Goal: Information Seeking & Learning: Learn about a topic

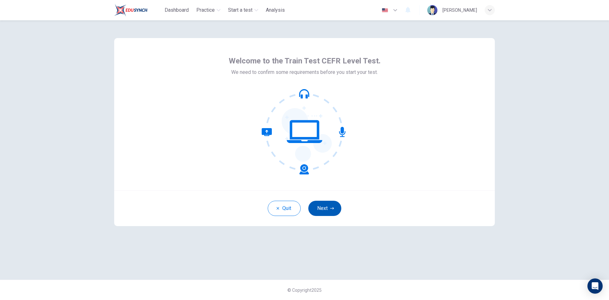
click at [322, 207] on button "Next" at bounding box center [324, 208] width 33 height 15
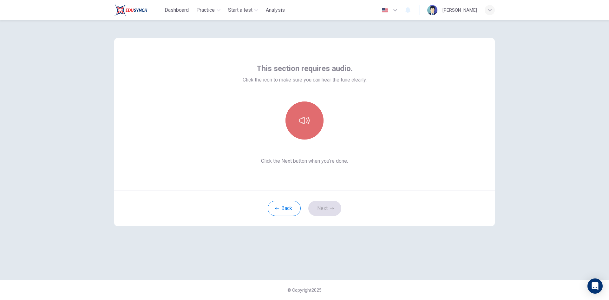
click at [305, 119] on icon "button" at bounding box center [305, 121] width 10 height 8
click at [326, 207] on button "Next" at bounding box center [324, 208] width 33 height 15
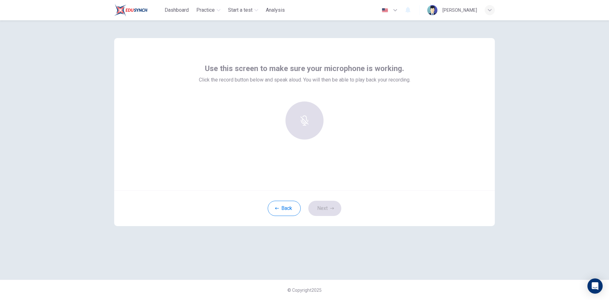
click at [434, 260] on div "Use this screen to make sure your microphone is working. Click the record butto…" at bounding box center [304, 150] width 401 height 260
click at [302, 122] on div at bounding box center [304, 121] width 69 height 38
click at [301, 122] on div at bounding box center [304, 121] width 69 height 38
click at [302, 122] on div "Record" at bounding box center [305, 121] width 38 height 38
click at [308, 122] on div "Stop" at bounding box center [305, 121] width 38 height 38
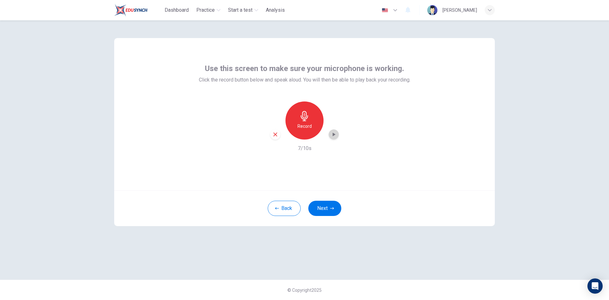
click at [333, 133] on icon "button" at bounding box center [334, 135] width 3 height 4
click at [323, 207] on button "Next" at bounding box center [324, 208] width 33 height 15
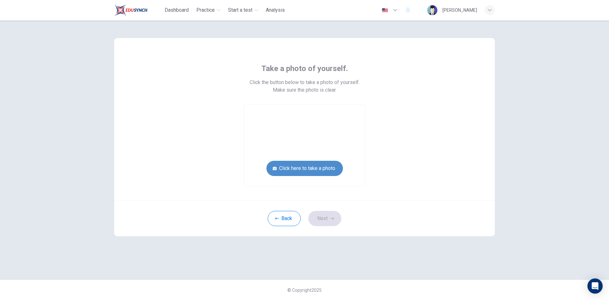
click at [315, 170] on button "Click here to take a photo" at bounding box center [305, 168] width 76 height 15
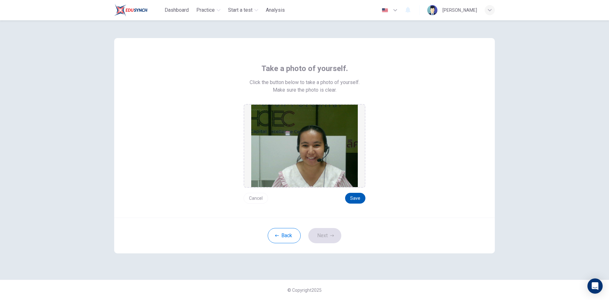
click at [361, 195] on button "Save" at bounding box center [355, 198] width 20 height 11
click at [329, 234] on button "Next" at bounding box center [324, 235] width 33 height 15
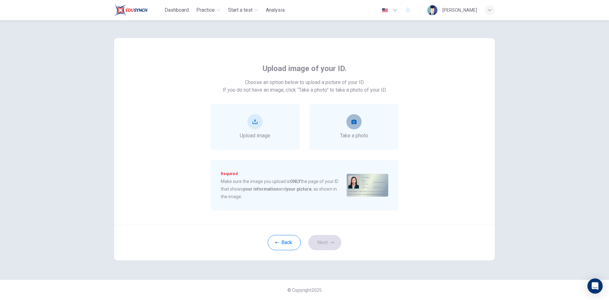
click at [355, 122] on icon "take photo" at bounding box center [354, 121] width 5 height 5
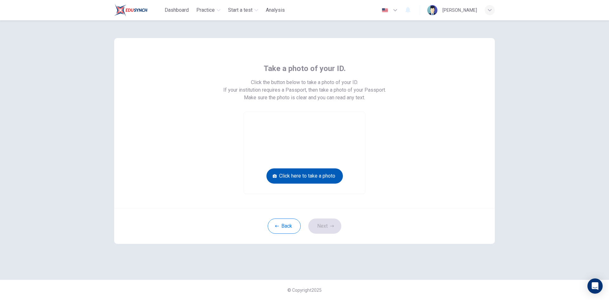
click at [333, 173] on button "Click here to take a photo" at bounding box center [305, 176] width 76 height 15
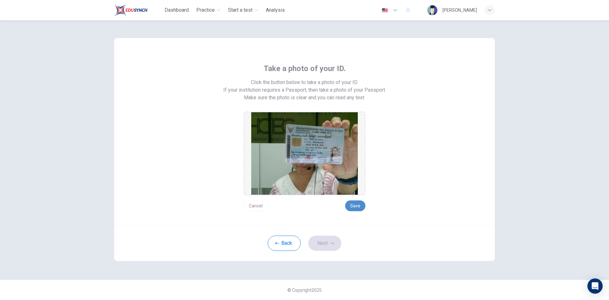
click at [357, 204] on button "Save" at bounding box center [355, 206] width 20 height 11
click at [353, 203] on button "Save" at bounding box center [355, 206] width 20 height 11
click at [323, 240] on button "Next" at bounding box center [324, 243] width 33 height 15
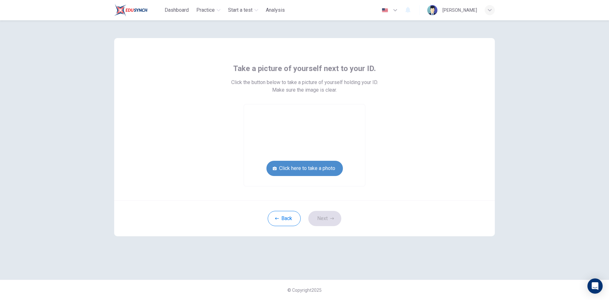
click at [301, 164] on button "Click here to take a photo" at bounding box center [305, 168] width 76 height 15
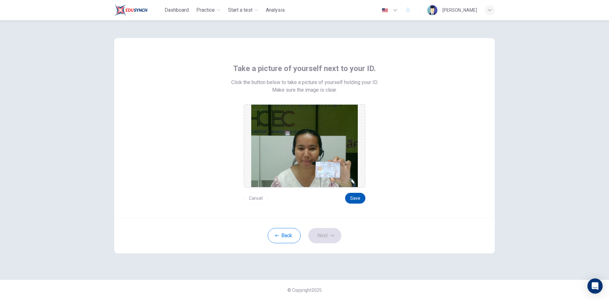
click at [357, 198] on button "Save" at bounding box center [355, 198] width 20 height 11
click at [322, 234] on button "Next" at bounding box center [324, 235] width 33 height 15
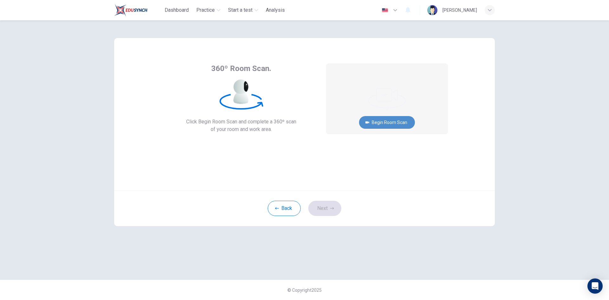
click at [384, 120] on button "Begin Room Scan" at bounding box center [387, 122] width 56 height 13
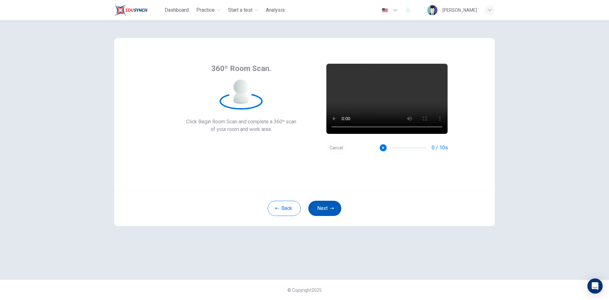
click at [328, 209] on button "Next" at bounding box center [324, 208] width 33 height 15
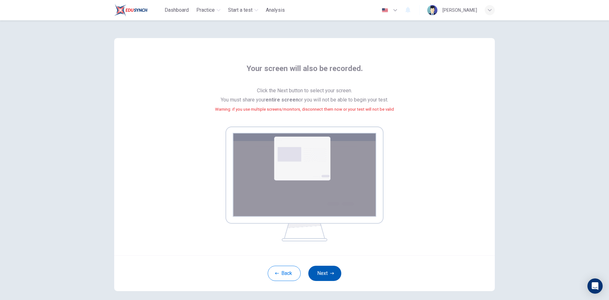
click at [323, 272] on button "Next" at bounding box center [324, 273] width 33 height 15
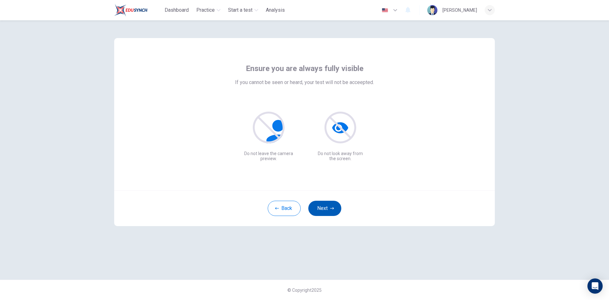
click at [323, 207] on button "Next" at bounding box center [324, 208] width 33 height 15
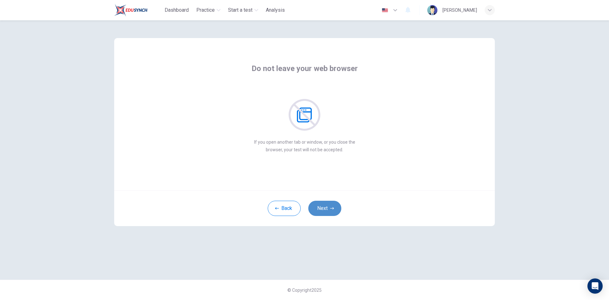
click at [326, 207] on button "Next" at bounding box center [324, 208] width 33 height 15
click at [326, 208] on button "Next" at bounding box center [324, 208] width 33 height 15
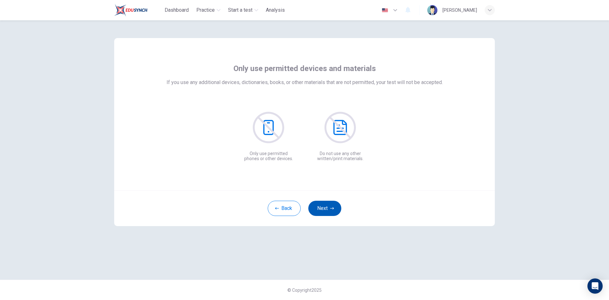
click at [326, 208] on button "Next" at bounding box center [324, 208] width 33 height 15
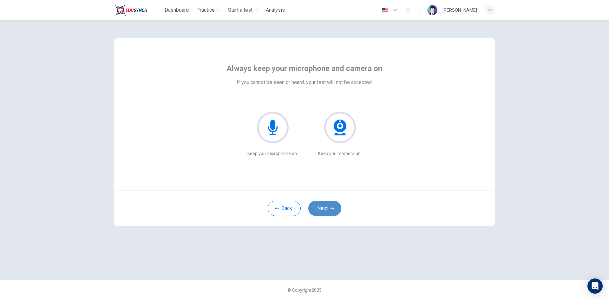
click at [324, 207] on button "Next" at bounding box center [324, 208] width 33 height 15
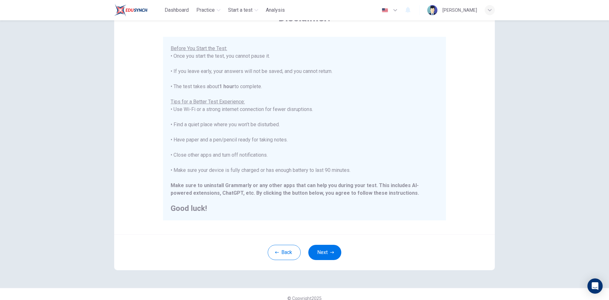
scroll to position [53, 0]
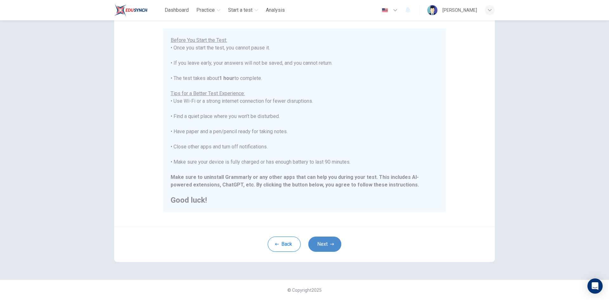
click at [322, 245] on button "Next" at bounding box center [324, 244] width 33 height 15
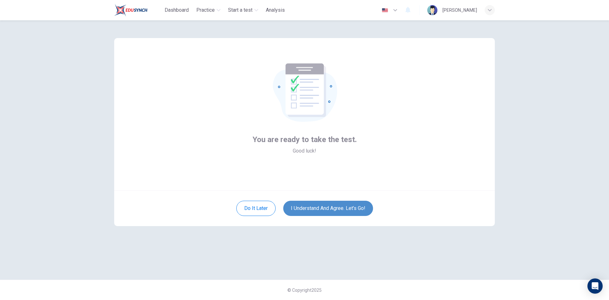
click at [336, 208] on button "I understand and agree. Let’s go!" at bounding box center [328, 208] width 90 height 15
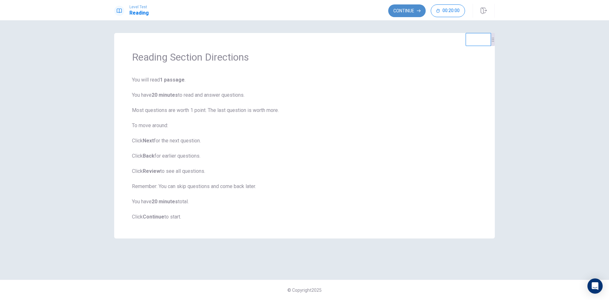
click at [409, 10] on button "Continue" at bounding box center [406, 10] width 37 height 13
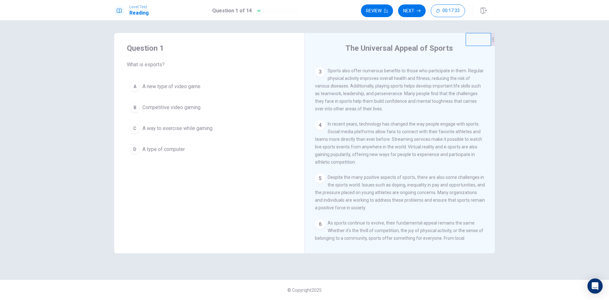
scroll to position [117, 0]
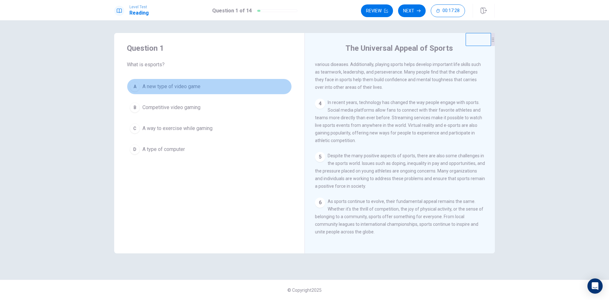
click at [186, 81] on button "A A new type of video game" at bounding box center [209, 87] width 165 height 16
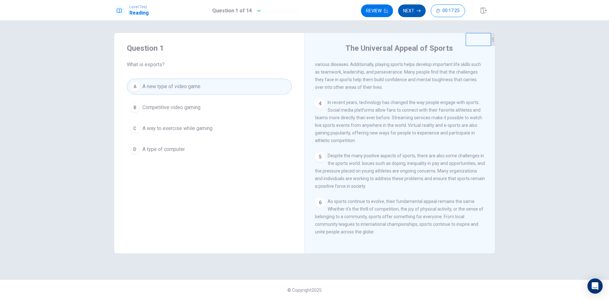
click at [413, 9] on button "Next" at bounding box center [412, 10] width 28 height 13
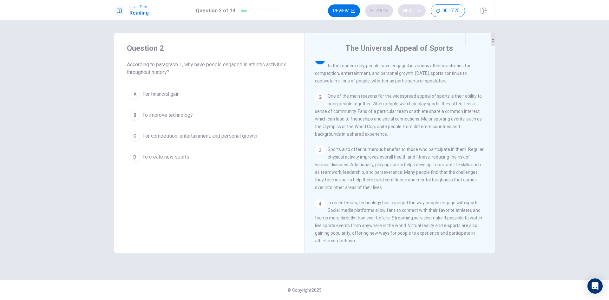
scroll to position [0, 0]
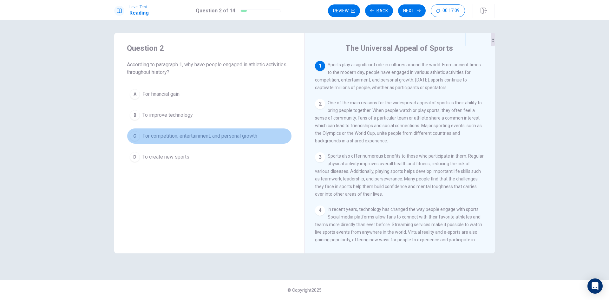
click at [235, 135] on span "For competition, entertainment, and personal growth" at bounding box center [199, 136] width 115 height 8
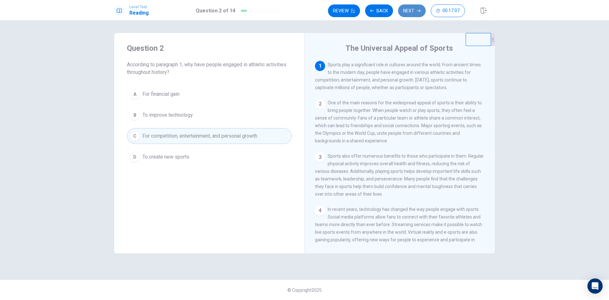
click at [407, 10] on button "Next" at bounding box center [412, 10] width 28 height 13
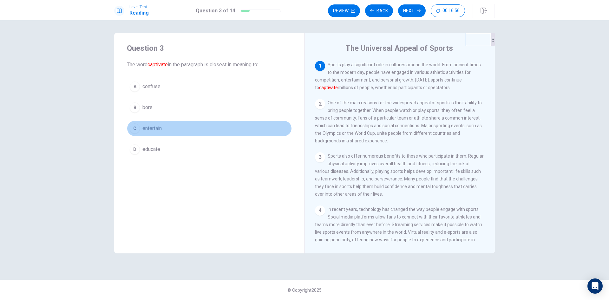
click at [234, 126] on button "C entertain" at bounding box center [209, 129] width 165 height 16
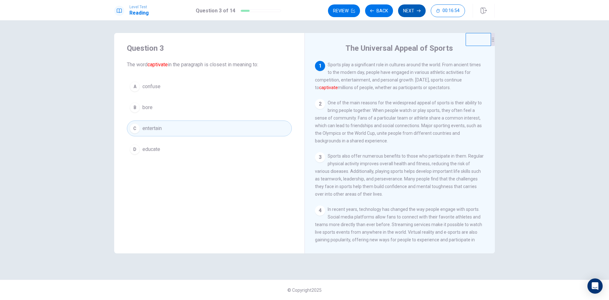
click at [410, 10] on button "Next" at bounding box center [412, 10] width 28 height 13
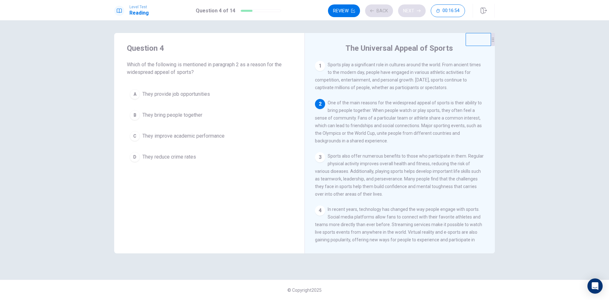
scroll to position [39, 0]
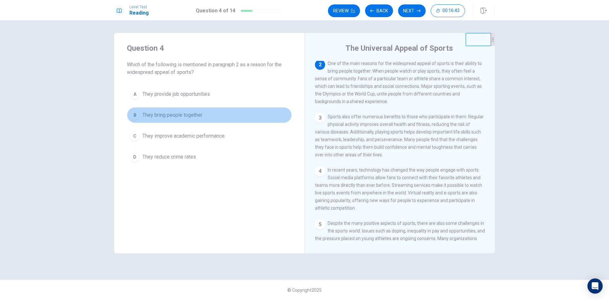
click at [214, 113] on button "B They bring people together" at bounding box center [209, 115] width 165 height 16
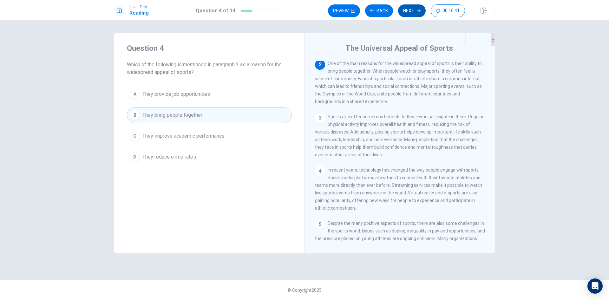
click at [409, 12] on button "Next" at bounding box center [412, 10] width 28 height 13
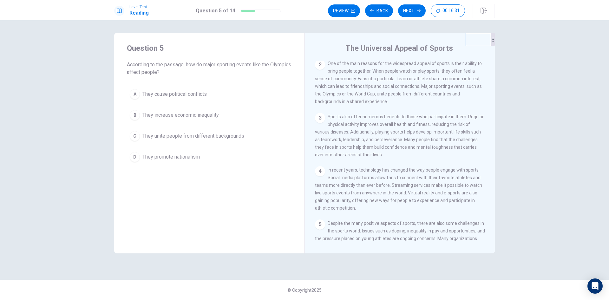
click at [174, 134] on span "They unite people from different backgrounds" at bounding box center [193, 136] width 102 height 8
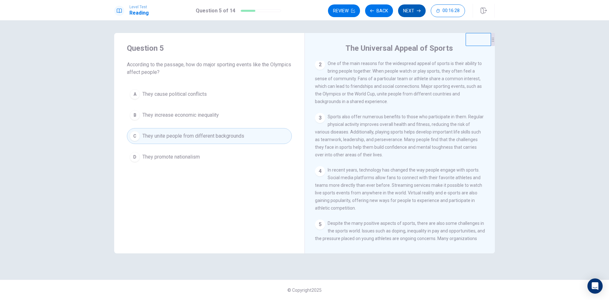
click at [410, 8] on button "Next" at bounding box center [412, 10] width 28 height 13
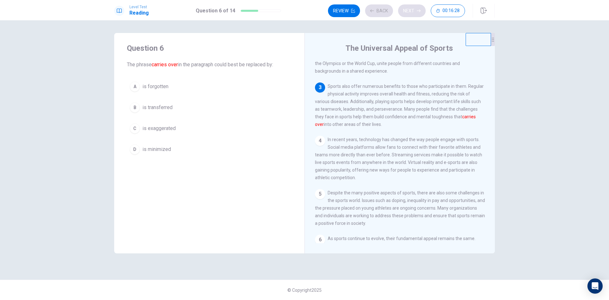
scroll to position [95, 0]
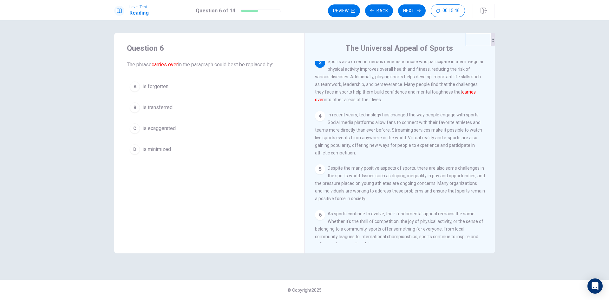
click at [180, 103] on button "B is transferred" at bounding box center [209, 108] width 165 height 16
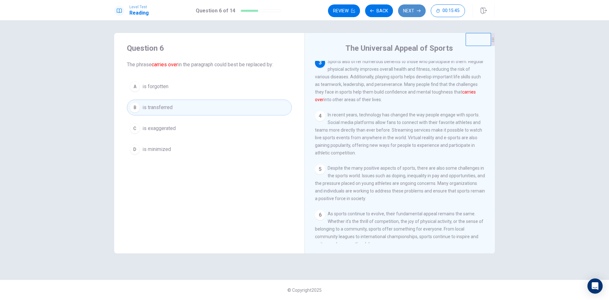
click at [415, 11] on button "Next" at bounding box center [412, 10] width 28 height 13
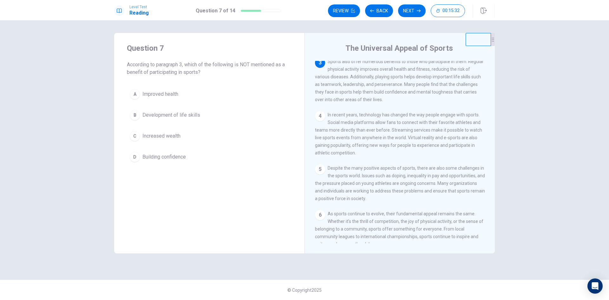
click at [180, 134] on span "Increased wealth" at bounding box center [161, 136] width 38 height 8
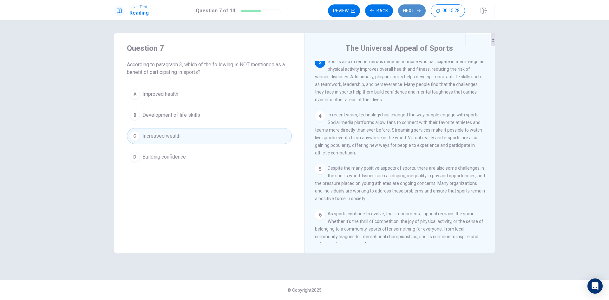
click at [413, 12] on button "Next" at bounding box center [412, 10] width 28 height 13
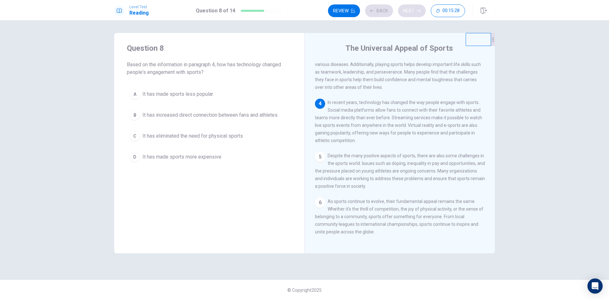
scroll to position [117, 0]
click at [224, 115] on span "It has increased direct connection between fans and athletes" at bounding box center [209, 115] width 135 height 8
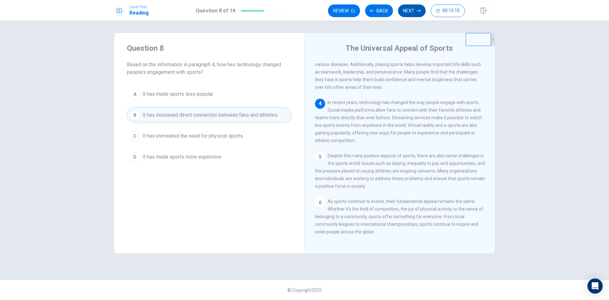
click at [413, 11] on button "Next" at bounding box center [412, 10] width 28 height 13
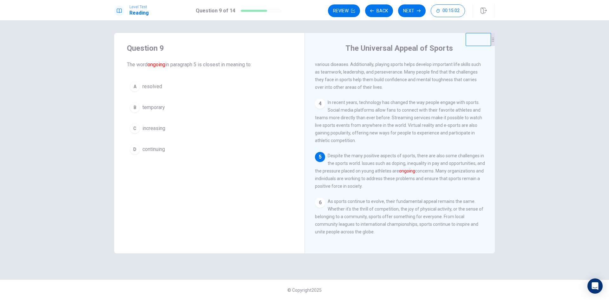
click at [147, 149] on span "continuing" at bounding box center [153, 150] width 23 height 8
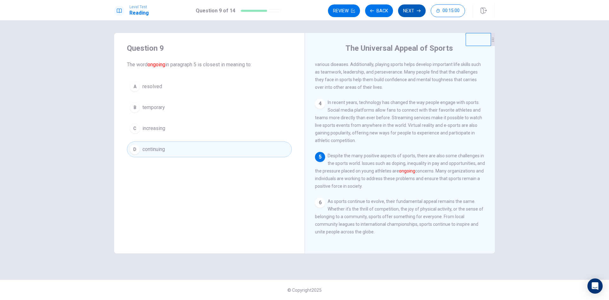
click at [410, 13] on button "Next" at bounding box center [412, 10] width 28 height 13
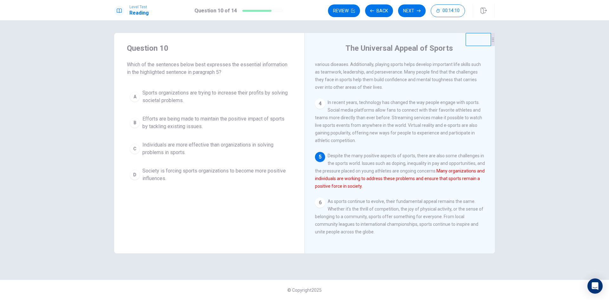
click at [222, 120] on span "Efforts are being made to maintain the positive impact of sports by tackling ex…" at bounding box center [215, 122] width 147 height 15
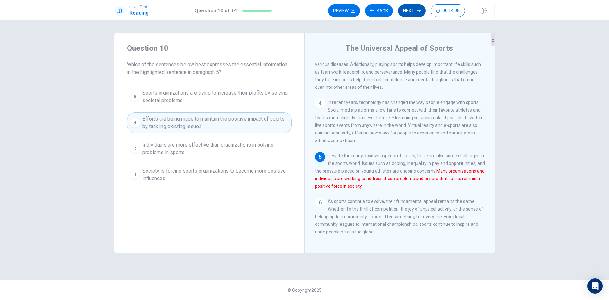
click at [414, 15] on button "Next" at bounding box center [412, 10] width 28 height 13
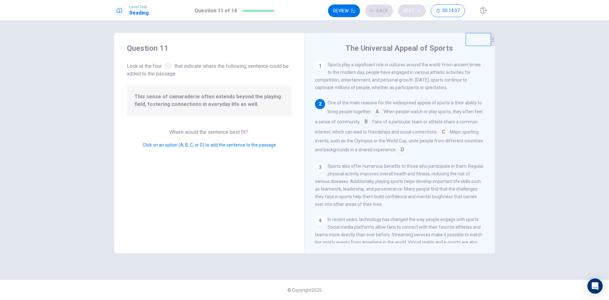
scroll to position [39, 0]
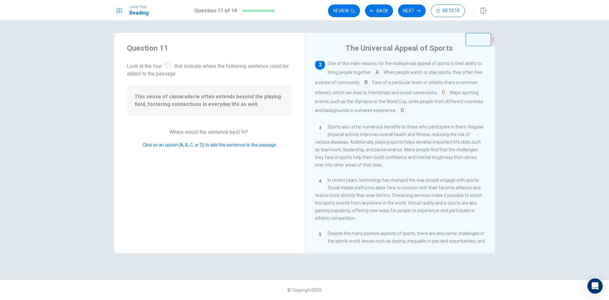
click at [402, 111] on input at bounding box center [402, 111] width 10 height 10
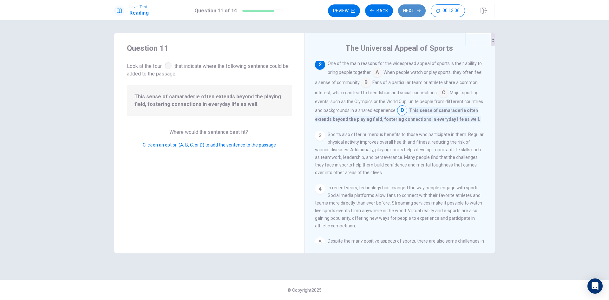
click at [413, 16] on button "Next" at bounding box center [412, 10] width 28 height 13
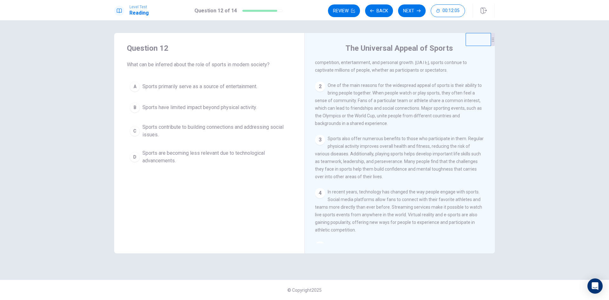
scroll to position [32, 0]
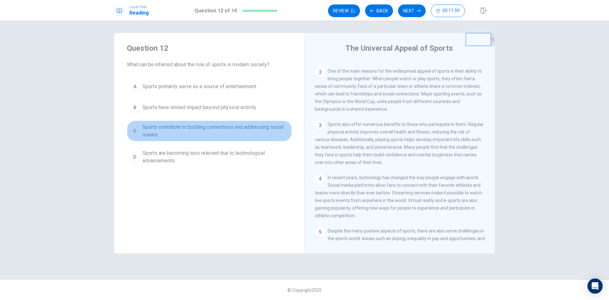
click at [252, 129] on span "Sports contribute to building connections and addressing social issues." at bounding box center [215, 130] width 147 height 15
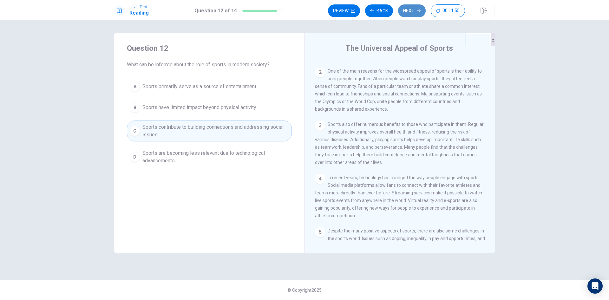
click at [413, 15] on button "Next" at bounding box center [412, 10] width 28 height 13
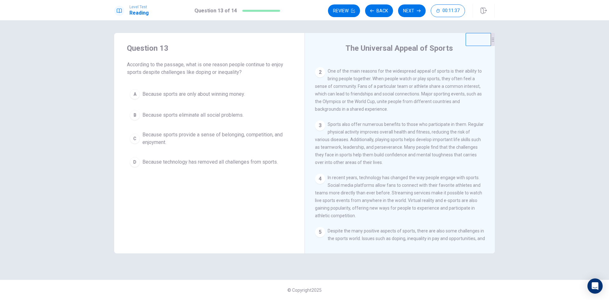
click at [269, 142] on span "Because sports provide a sense of belonging, competition, and enjoyment." at bounding box center [215, 138] width 147 height 15
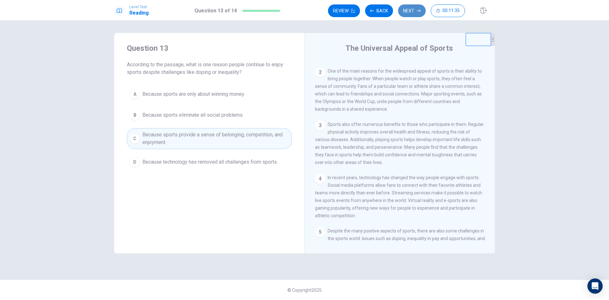
click at [416, 14] on button "Next" at bounding box center [412, 10] width 28 height 13
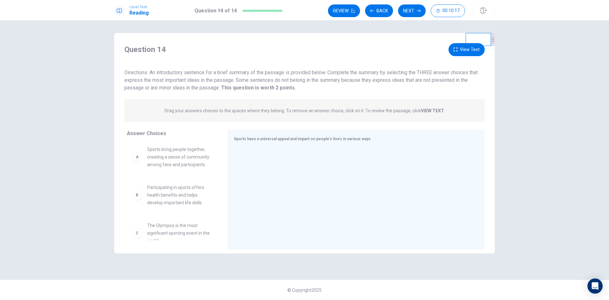
scroll to position [0, 0]
drag, startPoint x: 202, startPoint y: 165, endPoint x: 294, endPoint y: 156, distance: 92.5
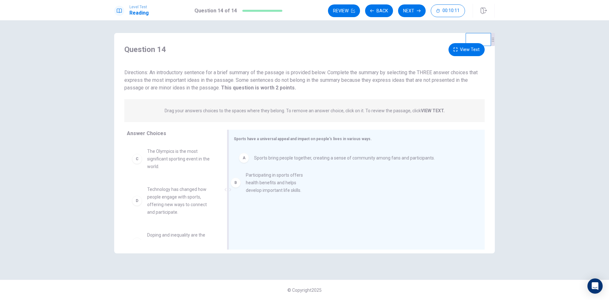
drag, startPoint x: 173, startPoint y: 158, endPoint x: 276, endPoint y: 184, distance: 106.5
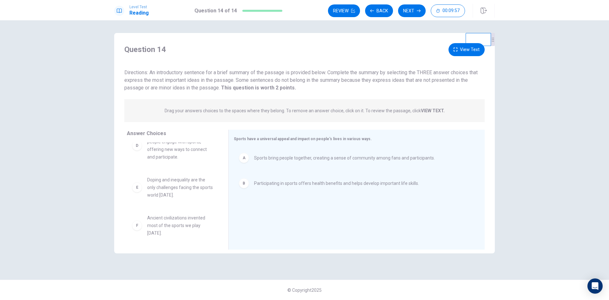
scroll to position [57, 0]
drag, startPoint x: 176, startPoint y: 188, endPoint x: 281, endPoint y: 215, distance: 108.5
click at [414, 16] on button "Next" at bounding box center [412, 10] width 28 height 13
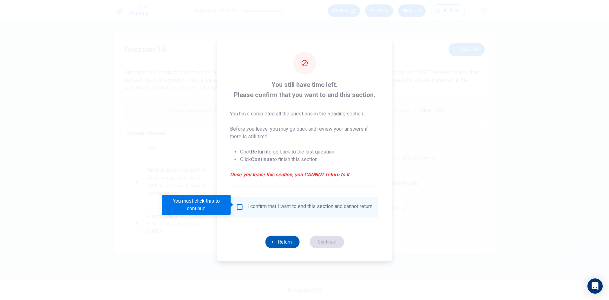
click at [277, 245] on button "Return" at bounding box center [282, 242] width 34 height 13
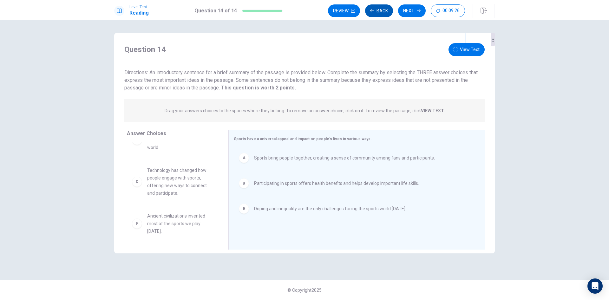
click at [377, 13] on button "Back" at bounding box center [379, 10] width 28 height 13
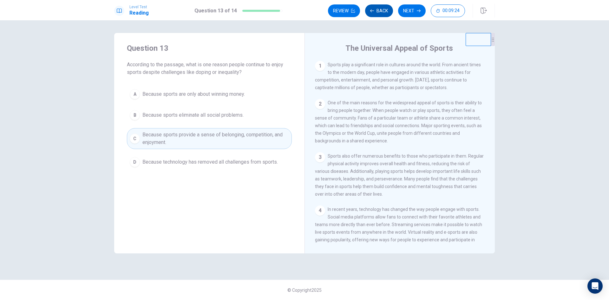
click at [377, 13] on button "Back" at bounding box center [379, 10] width 28 height 13
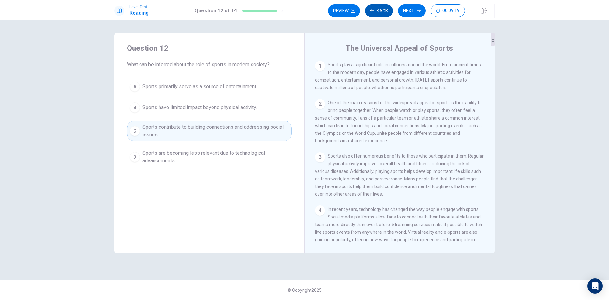
click at [377, 13] on button "Back" at bounding box center [379, 10] width 28 height 13
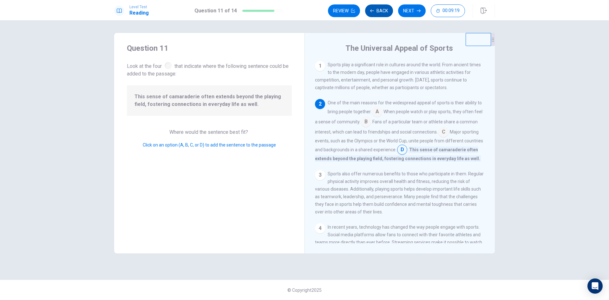
scroll to position [39, 0]
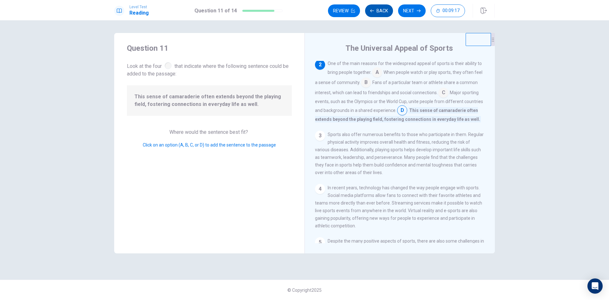
click at [377, 13] on button "Back" at bounding box center [379, 10] width 28 height 13
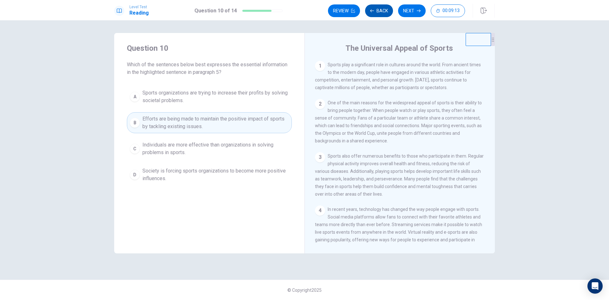
click at [377, 13] on button "Back" at bounding box center [379, 10] width 28 height 13
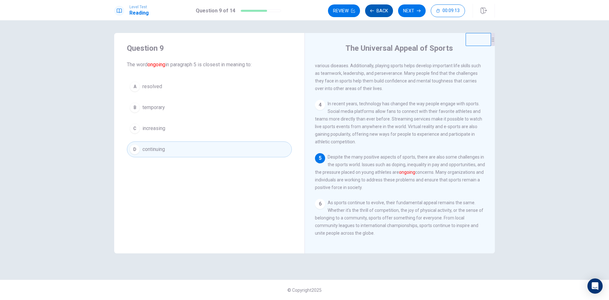
scroll to position [117, 0]
click at [377, 13] on button "Back" at bounding box center [379, 10] width 28 height 13
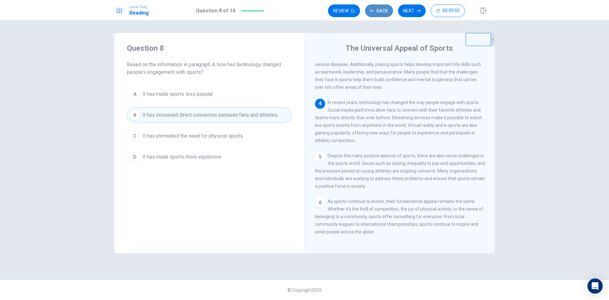
click at [377, 13] on button "Back" at bounding box center [379, 10] width 28 height 13
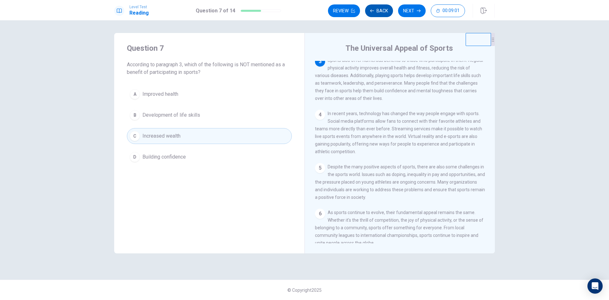
scroll to position [95, 0]
click at [379, 13] on button "Back" at bounding box center [379, 10] width 28 height 13
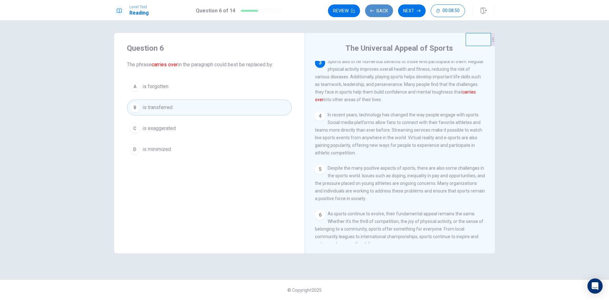
click at [379, 13] on button "Back" at bounding box center [379, 10] width 28 height 13
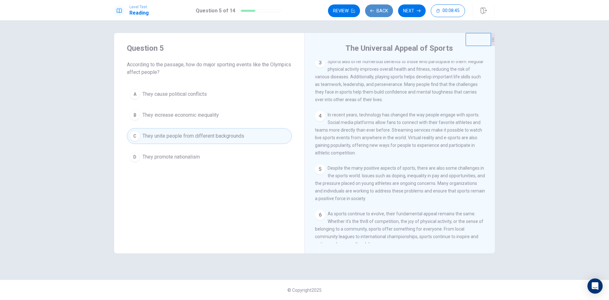
click at [379, 13] on button "Back" at bounding box center [379, 10] width 28 height 13
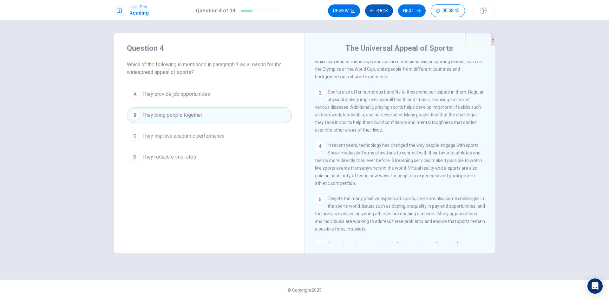
scroll to position [39, 0]
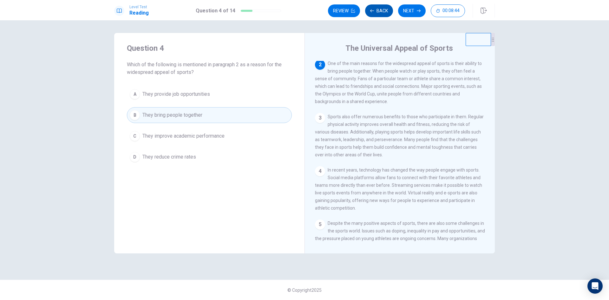
click at [379, 13] on button "Back" at bounding box center [379, 10] width 28 height 13
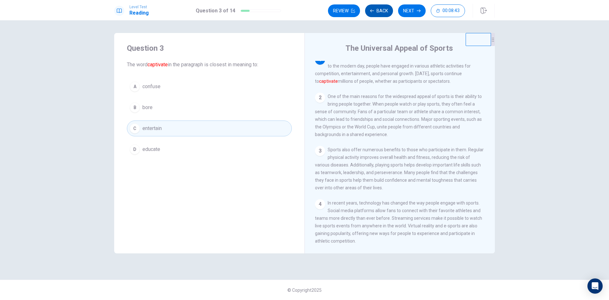
scroll to position [0, 0]
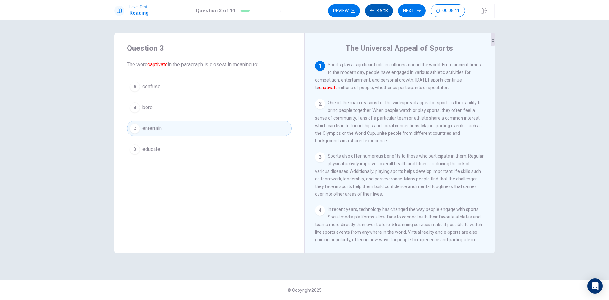
click at [379, 13] on button "Back" at bounding box center [379, 10] width 28 height 13
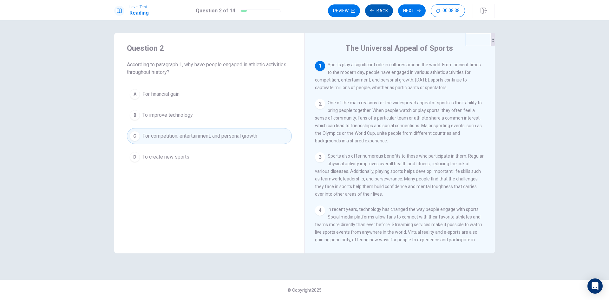
click at [379, 13] on button "Back" at bounding box center [379, 10] width 28 height 13
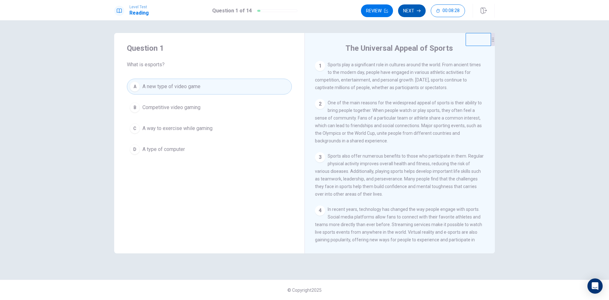
click at [409, 15] on button "Next" at bounding box center [412, 10] width 28 height 13
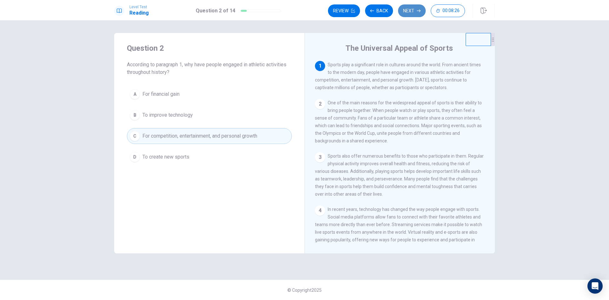
click at [409, 15] on button "Next" at bounding box center [412, 10] width 28 height 13
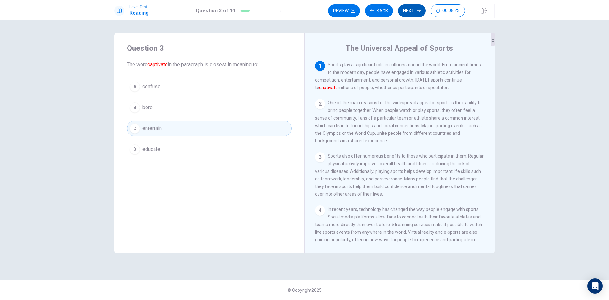
click at [413, 16] on button "Next" at bounding box center [412, 10] width 28 height 13
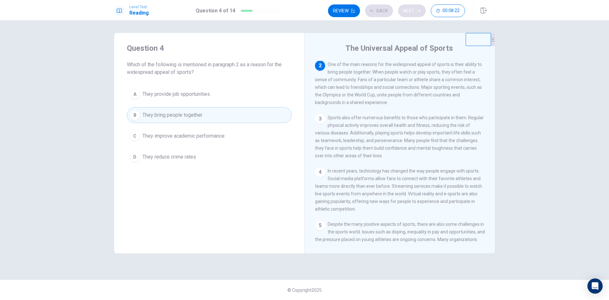
scroll to position [39, 0]
click at [412, 15] on button "Next" at bounding box center [412, 10] width 28 height 13
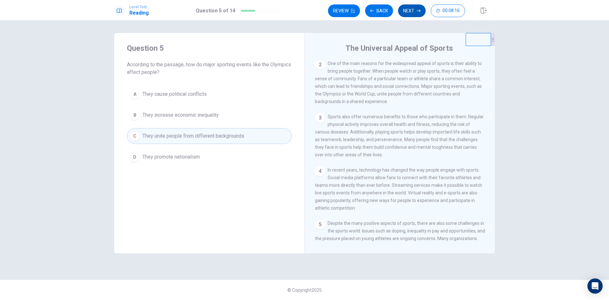
click at [412, 15] on button "Next" at bounding box center [412, 10] width 28 height 13
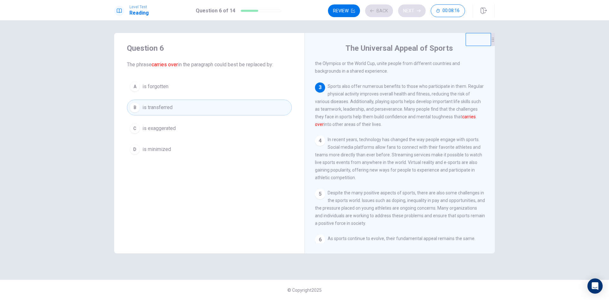
scroll to position [95, 0]
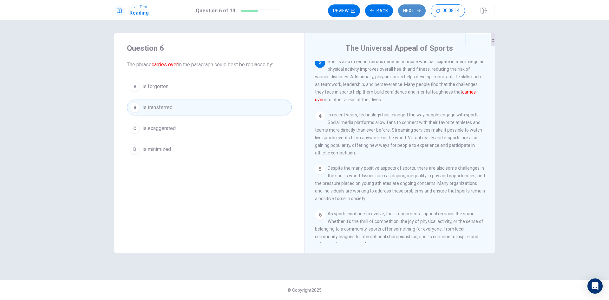
click at [412, 15] on button "Next" at bounding box center [412, 10] width 28 height 13
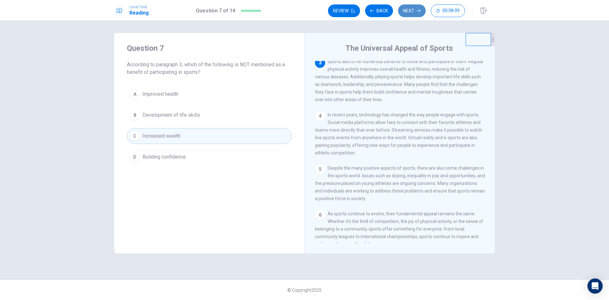
click at [412, 15] on button "Next" at bounding box center [412, 10] width 28 height 13
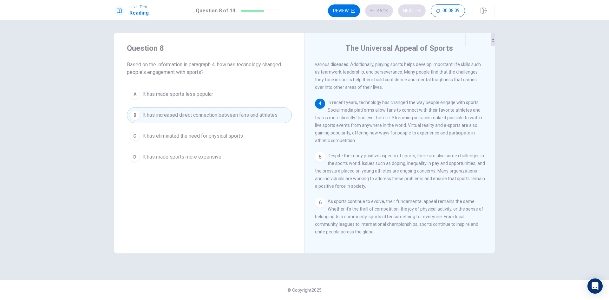
scroll to position [117, 0]
click at [412, 15] on button "Next" at bounding box center [412, 10] width 28 height 13
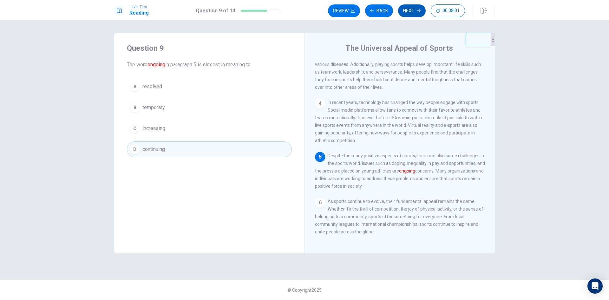
click at [412, 15] on button "Next" at bounding box center [412, 10] width 28 height 13
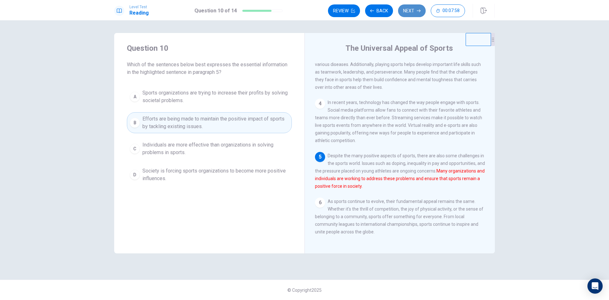
click at [412, 15] on button "Next" at bounding box center [412, 10] width 28 height 13
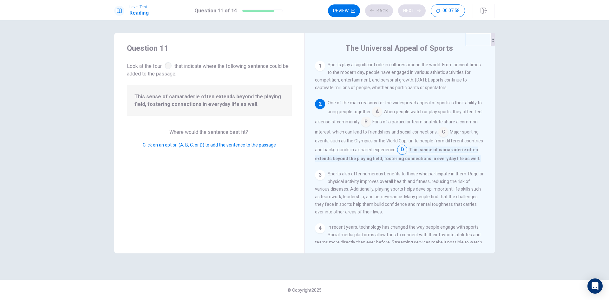
scroll to position [39, 0]
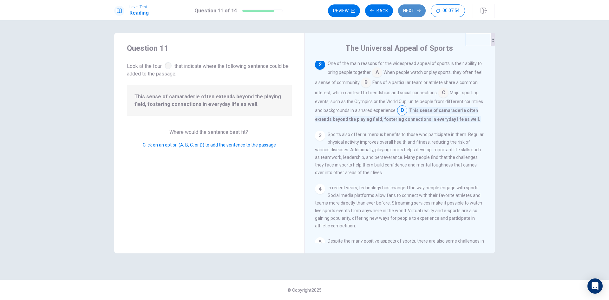
click at [412, 15] on button "Next" at bounding box center [412, 10] width 28 height 13
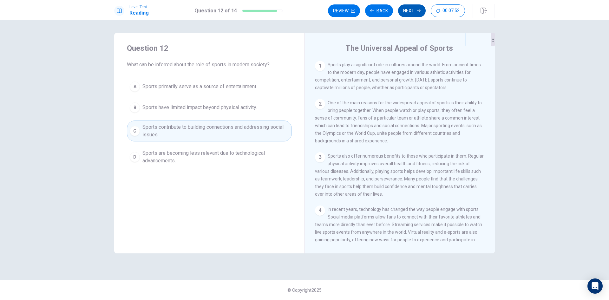
click at [412, 15] on button "Next" at bounding box center [412, 10] width 28 height 13
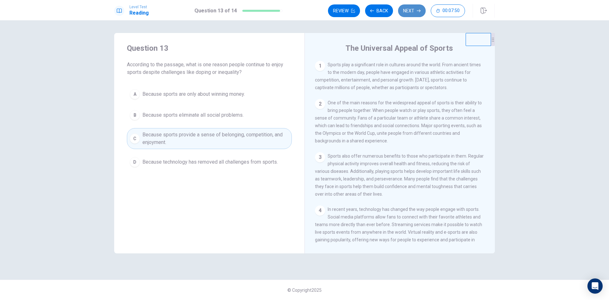
click at [412, 15] on button "Next" at bounding box center [412, 10] width 28 height 13
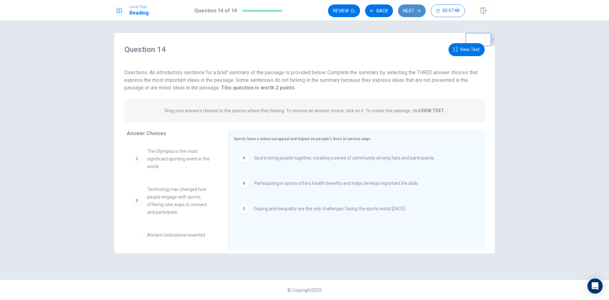
click at [412, 15] on button "Next" at bounding box center [412, 10] width 28 height 13
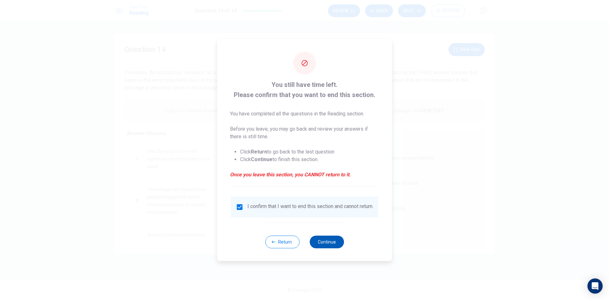
click at [331, 242] on button "Continue" at bounding box center [327, 242] width 34 height 13
click at [323, 244] on button "Continue" at bounding box center [327, 242] width 34 height 13
click at [318, 241] on button "Continue" at bounding box center [327, 242] width 34 height 13
click at [328, 246] on button "Continue" at bounding box center [327, 242] width 34 height 13
click at [328, 243] on button "Continue" at bounding box center [327, 242] width 34 height 13
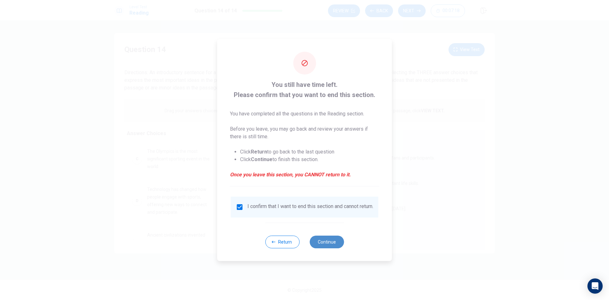
click at [337, 243] on button "Continue" at bounding box center [327, 242] width 34 height 13
click at [321, 243] on button "Continue" at bounding box center [327, 242] width 34 height 13
click at [326, 242] on button "Continue" at bounding box center [327, 242] width 34 height 13
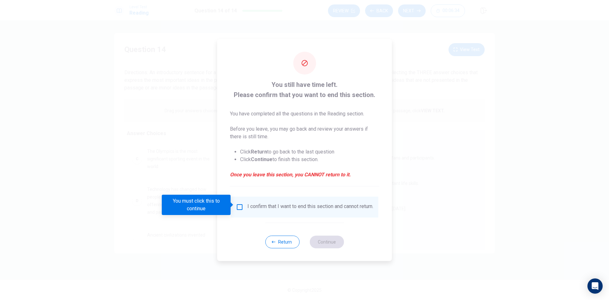
click at [203, 203] on div "You must click this to continue" at bounding box center [196, 205] width 69 height 20
click at [265, 205] on div "I confirm that I want to end this section and cannot return." at bounding box center [311, 207] width 126 height 8
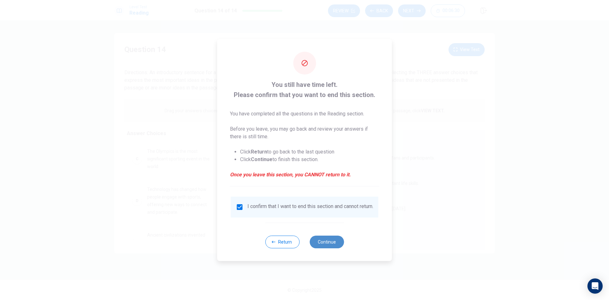
click at [329, 247] on button "Continue" at bounding box center [327, 242] width 34 height 13
click at [323, 242] on button "Continue" at bounding box center [327, 242] width 34 height 13
click at [329, 243] on button "Continue" at bounding box center [327, 242] width 34 height 13
click at [324, 243] on button "Continue" at bounding box center [327, 242] width 34 height 13
click at [326, 243] on button "Continue" at bounding box center [327, 242] width 34 height 13
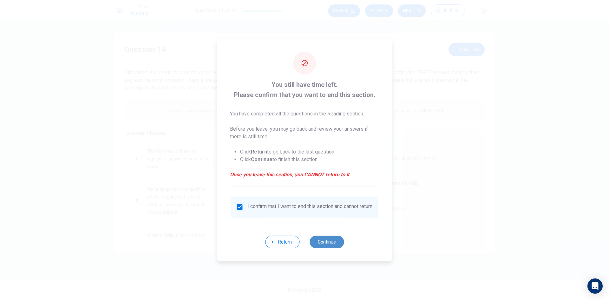
click at [326, 242] on button "Continue" at bounding box center [327, 242] width 34 height 13
click at [328, 239] on button "Continue" at bounding box center [327, 242] width 34 height 13
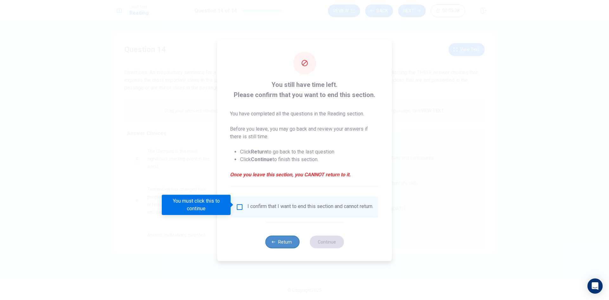
click at [285, 242] on button "Return" at bounding box center [282, 242] width 34 height 13
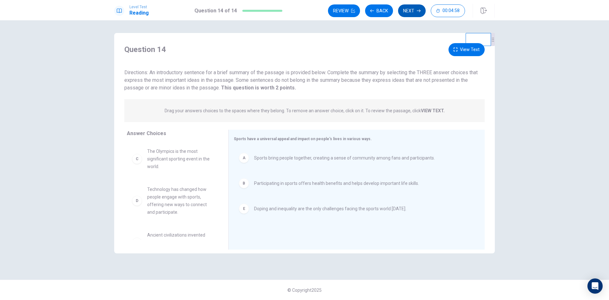
click at [413, 15] on button "Next" at bounding box center [412, 10] width 28 height 13
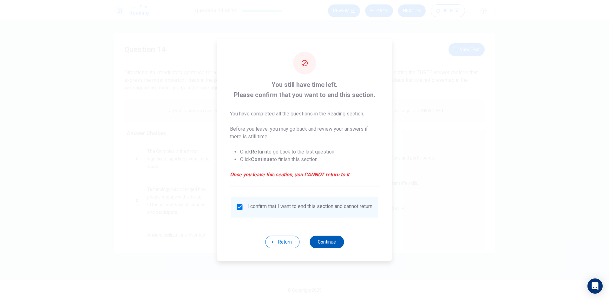
click at [332, 243] on button "Continue" at bounding box center [327, 242] width 34 height 13
click at [325, 243] on button "Continue" at bounding box center [327, 242] width 34 height 13
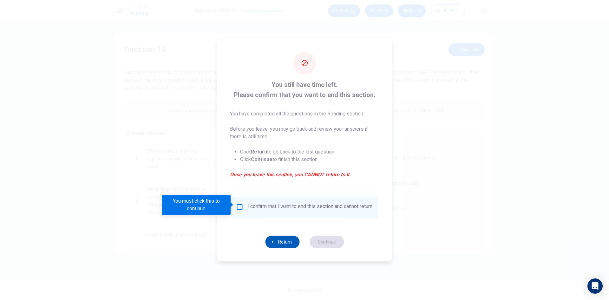
click at [272, 244] on icon "button" at bounding box center [274, 242] width 4 height 4
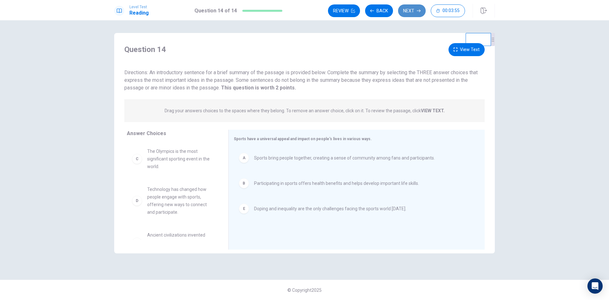
click at [415, 15] on button "Next" at bounding box center [412, 10] width 28 height 13
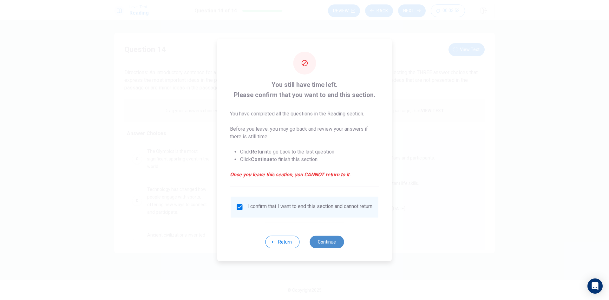
click at [332, 243] on button "Continue" at bounding box center [327, 242] width 34 height 13
click at [326, 242] on button "Continue" at bounding box center [327, 242] width 34 height 13
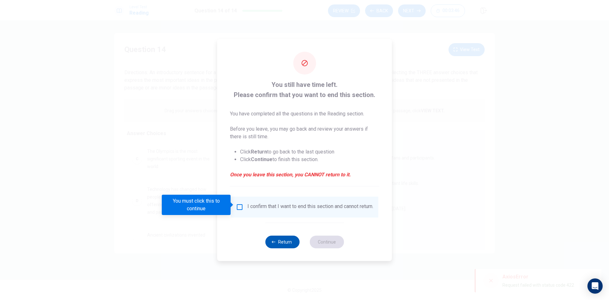
click at [279, 244] on button "Return" at bounding box center [282, 242] width 34 height 13
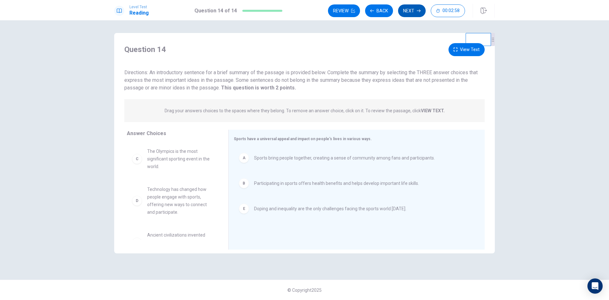
click at [420, 16] on button "Next" at bounding box center [412, 10] width 28 height 13
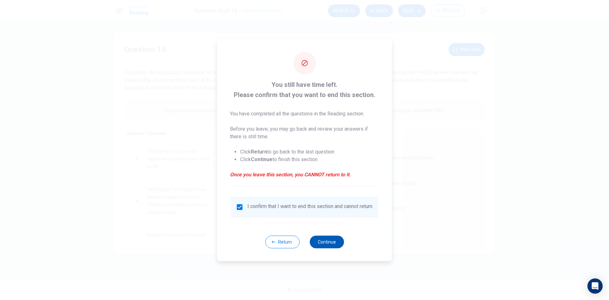
click at [325, 242] on button "Continue" at bounding box center [327, 242] width 34 height 13
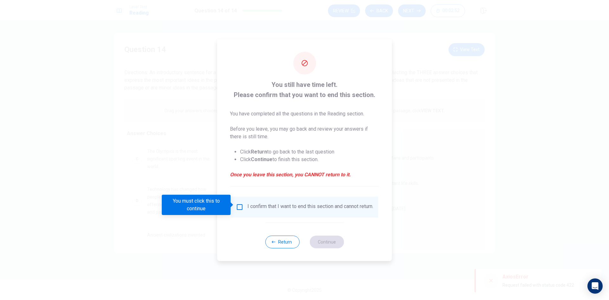
click at [234, 204] on span at bounding box center [232, 204] width 3 height 5
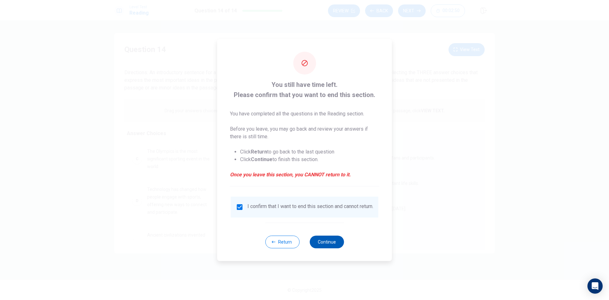
click at [323, 239] on button "Continue" at bounding box center [327, 242] width 34 height 13
click at [316, 239] on button "Continue" at bounding box center [327, 242] width 34 height 13
click at [320, 242] on button "Continue" at bounding box center [327, 242] width 34 height 13
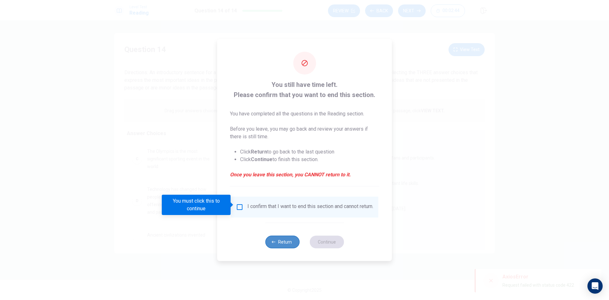
click at [278, 242] on button "Return" at bounding box center [282, 242] width 34 height 13
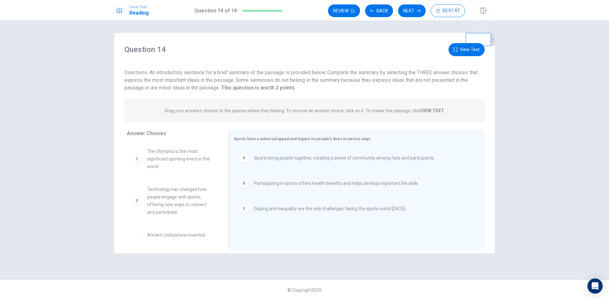
click at [414, 17] on div "Review Back Next 00:01:47" at bounding box center [411, 11] width 167 height 14
click at [414, 16] on button "Next" at bounding box center [412, 10] width 28 height 13
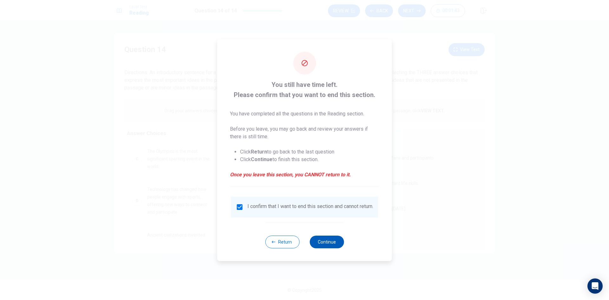
click at [326, 243] on button "Continue" at bounding box center [327, 242] width 34 height 13
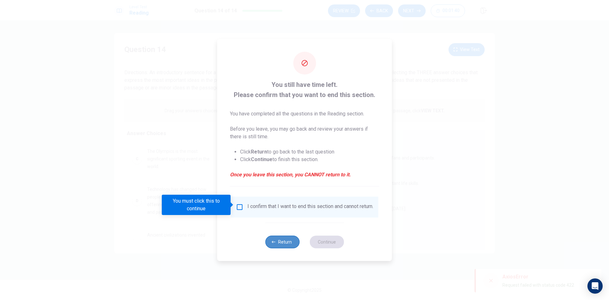
click at [282, 245] on button "Return" at bounding box center [282, 242] width 34 height 13
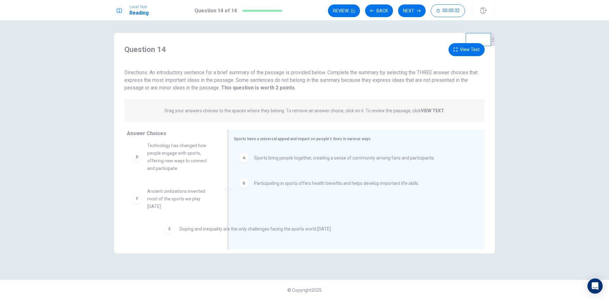
scroll to position [44, 0]
drag, startPoint x: 269, startPoint y: 210, endPoint x: 128, endPoint y: 219, distance: 141.5
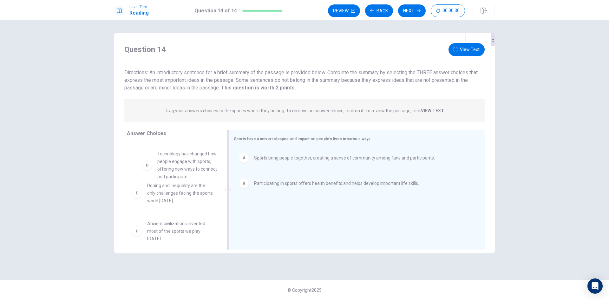
scroll to position [43, 0]
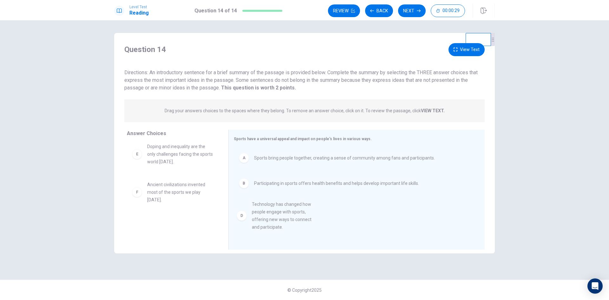
drag, startPoint x: 171, startPoint y: 165, endPoint x: 272, endPoint y: 222, distance: 115.3
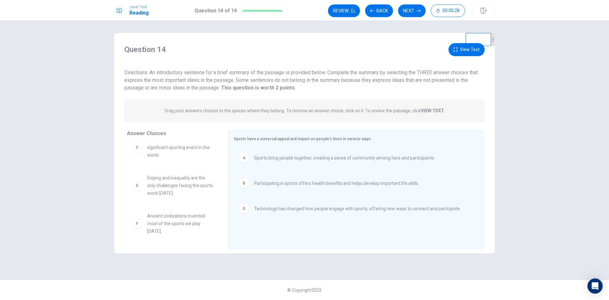
scroll to position [11, 0]
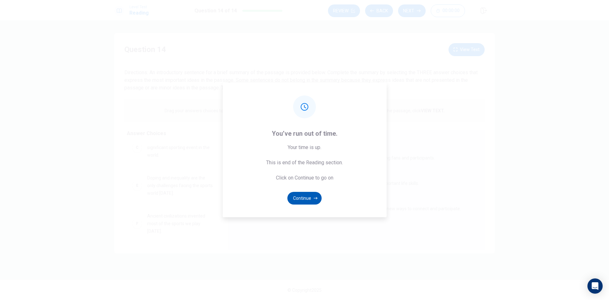
click at [301, 199] on button "Continue" at bounding box center [305, 198] width 34 height 13
click at [310, 196] on button "Continue" at bounding box center [305, 198] width 34 height 13
click at [314, 197] on icon "button" at bounding box center [316, 198] width 4 height 4
click at [315, 196] on button "Continue" at bounding box center [305, 198] width 34 height 13
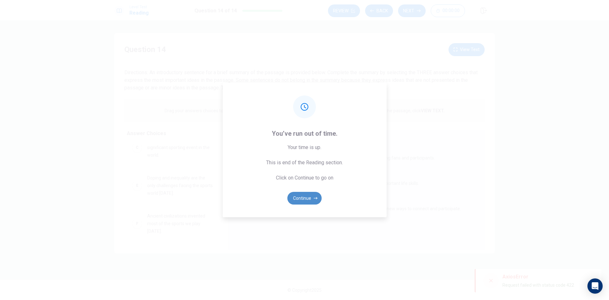
click at [315, 196] on button "Continue" at bounding box center [305, 198] width 34 height 13
click at [315, 197] on icon "button" at bounding box center [316, 198] width 4 height 4
click at [311, 195] on button "Continue" at bounding box center [305, 198] width 34 height 13
click at [313, 196] on button "Continue" at bounding box center [305, 198] width 34 height 13
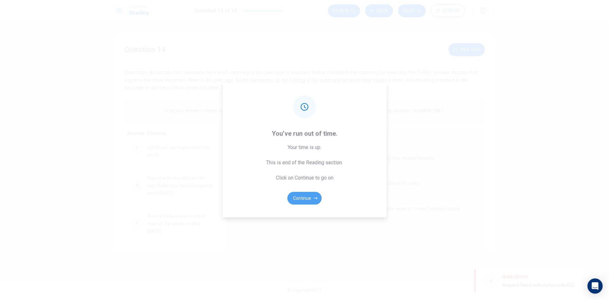
click at [313, 196] on button "Continue" at bounding box center [305, 198] width 34 height 13
click at [308, 195] on button "Continue" at bounding box center [305, 198] width 34 height 13
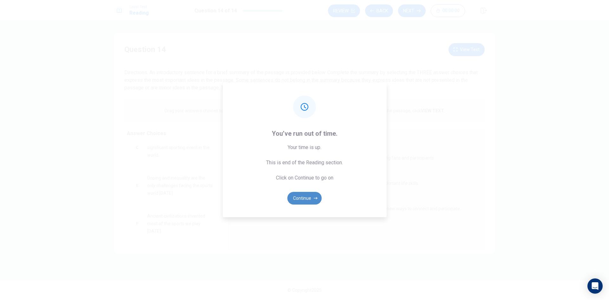
click at [299, 202] on button "Continue" at bounding box center [305, 198] width 34 height 13
click at [308, 198] on button "Continue" at bounding box center [305, 198] width 34 height 13
click at [300, 195] on button "Continue" at bounding box center [305, 198] width 34 height 13
click at [309, 196] on button "Continue" at bounding box center [305, 198] width 34 height 13
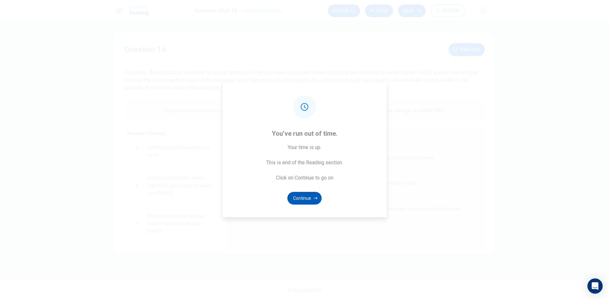
click at [303, 196] on button "Continue" at bounding box center [305, 198] width 34 height 13
click at [302, 198] on button "Continue" at bounding box center [305, 198] width 34 height 13
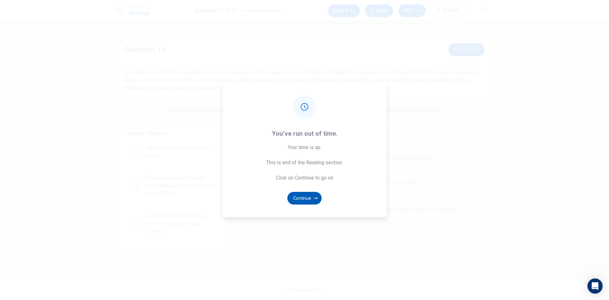
click at [304, 196] on button "Continue" at bounding box center [305, 198] width 34 height 13
click at [306, 198] on button "Continue" at bounding box center [305, 198] width 34 height 13
click at [299, 199] on button "Continue" at bounding box center [305, 198] width 34 height 13
click at [301, 199] on button "Continue" at bounding box center [305, 198] width 34 height 13
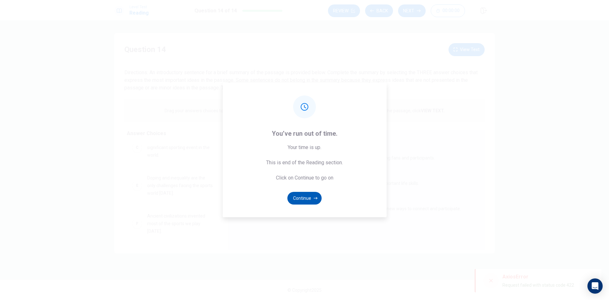
click at [303, 199] on button "Continue" at bounding box center [305, 198] width 34 height 13
click at [305, 197] on button "Continue" at bounding box center [305, 198] width 34 height 13
